Goal: Information Seeking & Learning: Check status

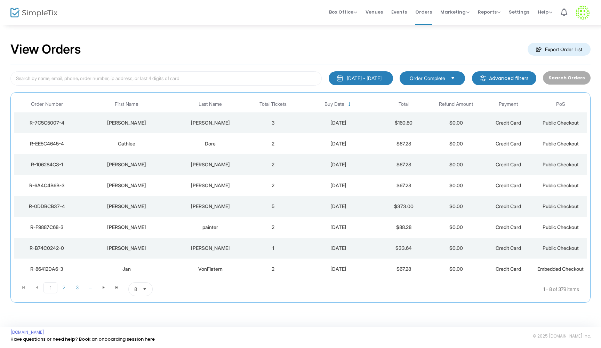
click at [246, 122] on td "[PERSON_NAME]" at bounding box center [210, 122] width 73 height 21
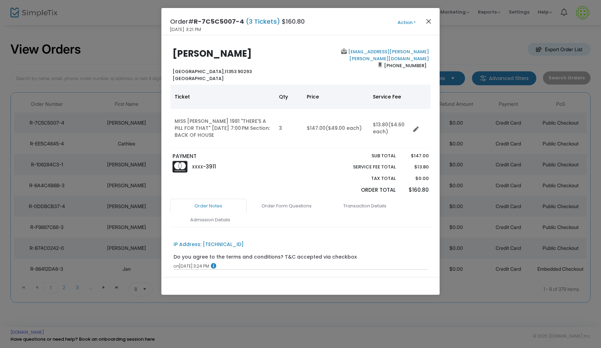
click at [428, 19] on button "Close" at bounding box center [428, 21] width 9 height 9
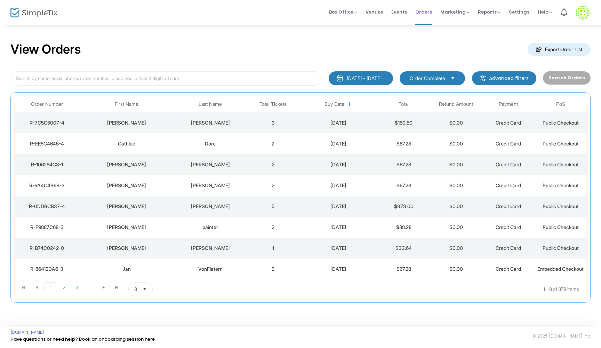
click at [426, 13] on span "Orders" at bounding box center [423, 12] width 17 height 18
click at [290, 120] on td "3" at bounding box center [273, 122] width 52 height 21
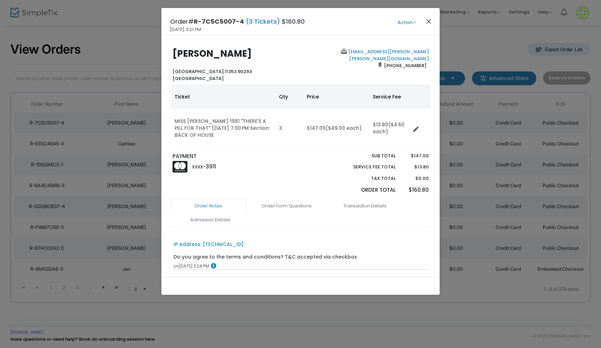
click at [428, 22] on button "Close" at bounding box center [428, 21] width 9 height 9
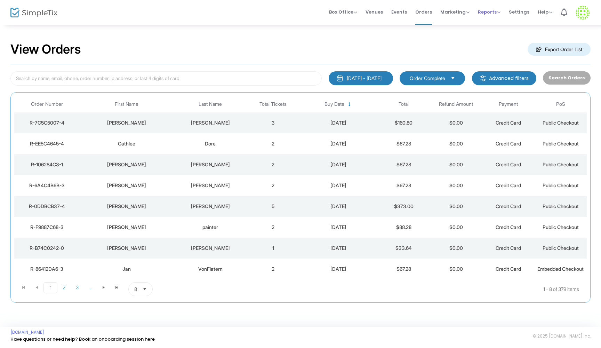
click at [488, 14] on span "Reports" at bounding box center [489, 12] width 23 height 7
click at [492, 40] on li "Sales Reports" at bounding box center [500, 37] width 45 height 14
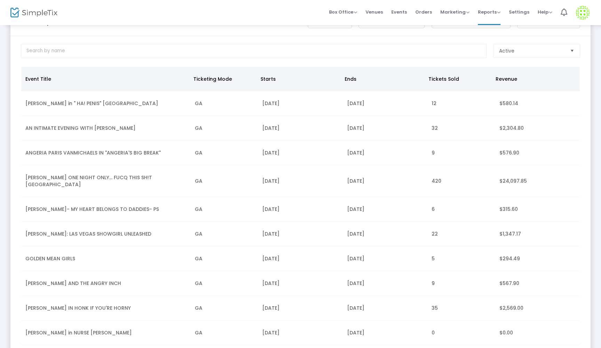
scroll to position [29, 0]
click at [124, 179] on td "COCO PERU ONE NIGHT ONLY... FUCQ THIS SH!T PALM SPRINGS" at bounding box center [105, 180] width 169 height 32
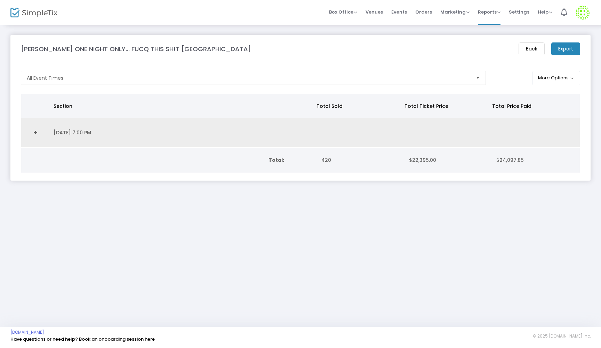
click at [31, 130] on link "Expand Details" at bounding box center [35, 132] width 20 height 11
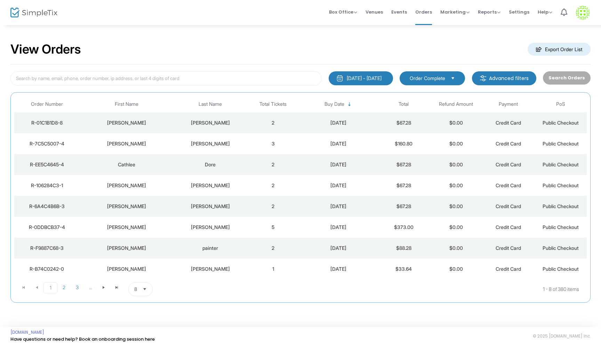
click at [244, 121] on div "[PERSON_NAME]" at bounding box center [210, 122] width 70 height 7
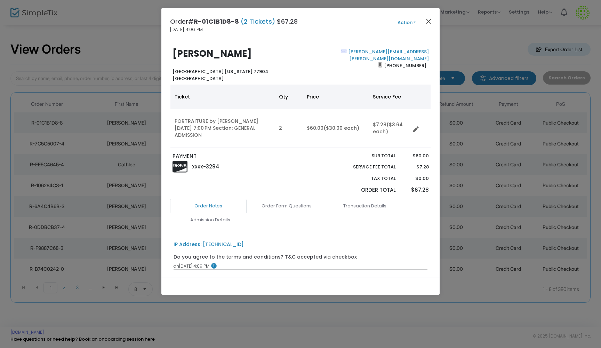
click at [430, 20] on button "Close" at bounding box center [428, 21] width 9 height 9
